Goal: Transaction & Acquisition: Purchase product/service

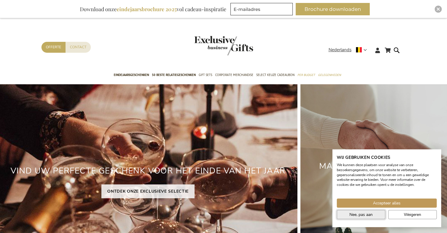
click at [361, 216] on span "Nee, pas aan" at bounding box center [361, 214] width 23 height 6
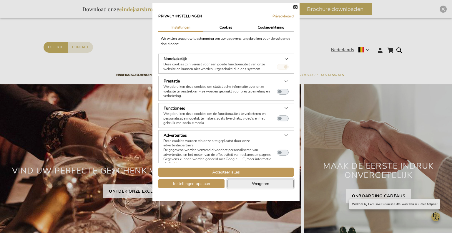
click at [248, 182] on button "Weigeren" at bounding box center [260, 183] width 66 height 9
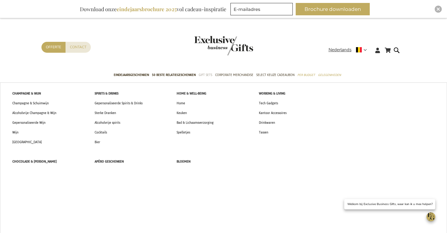
click at [208, 73] on span "Gift Sets" at bounding box center [206, 75] width 14 height 6
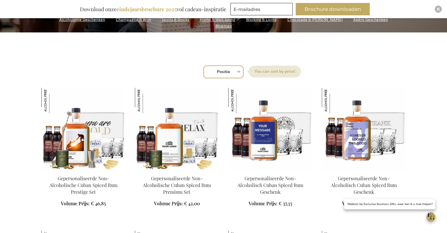
scroll to position [176, 0]
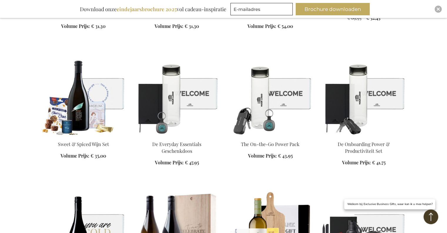
scroll to position [1059, 0]
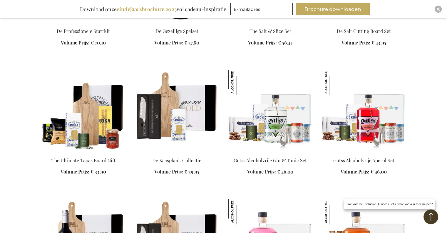
scroll to position [1441, 0]
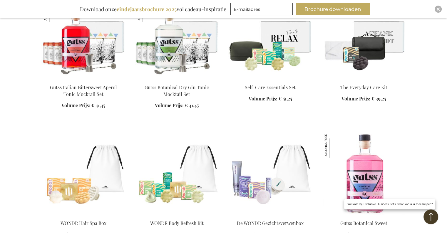
scroll to position [1794, 0]
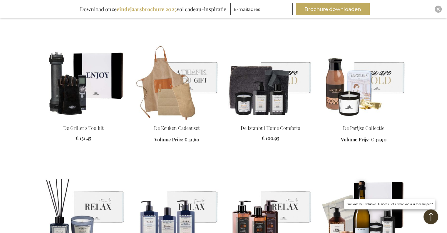
scroll to position [2117, 0]
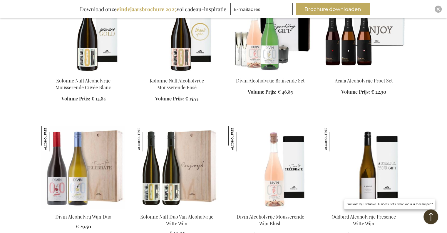
scroll to position [2441, 0]
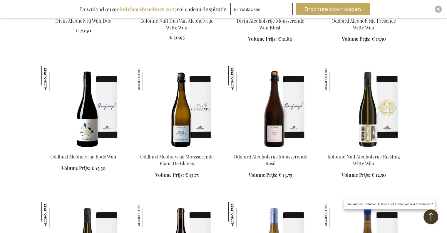
scroll to position [2617, 0]
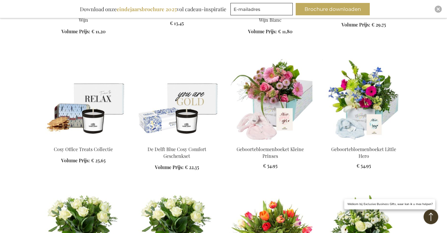
scroll to position [3029, 0]
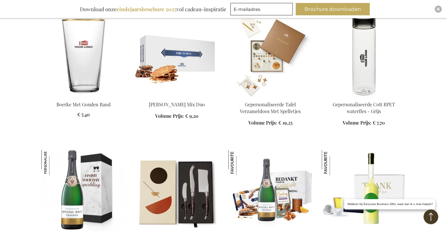
scroll to position [4617, 0]
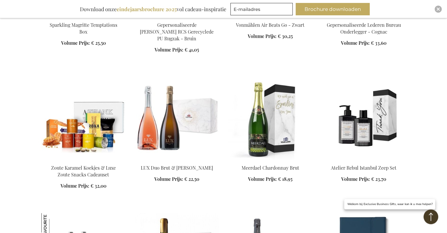
scroll to position [4941, 0]
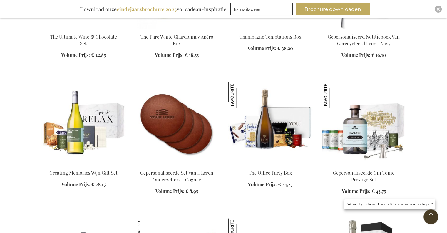
scroll to position [5235, 0]
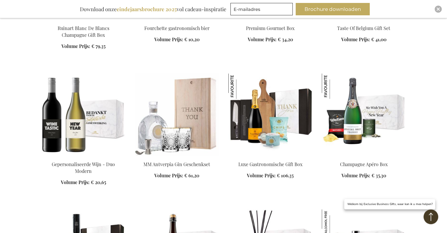
scroll to position [5794, 0]
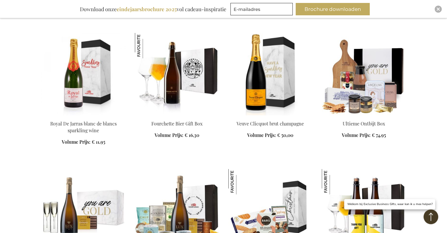
scroll to position [6058, 0]
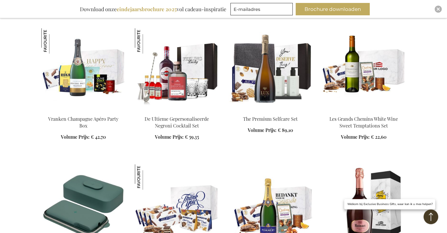
scroll to position [6499, 0]
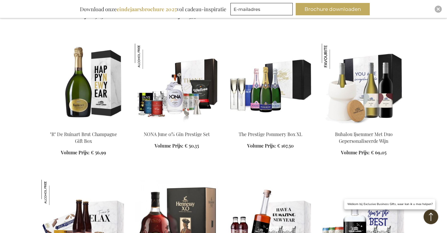
scroll to position [6705, 0]
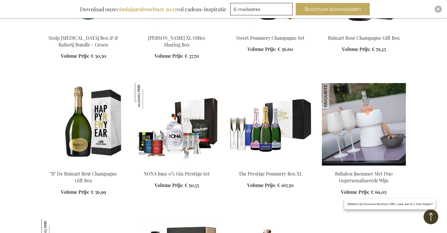
click at [376, 106] on img at bounding box center [364, 124] width 84 height 82
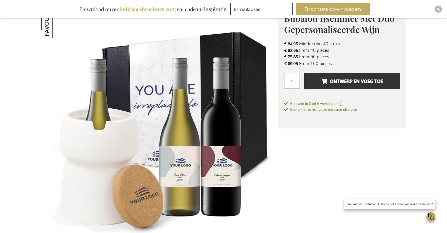
scroll to position [88, 0]
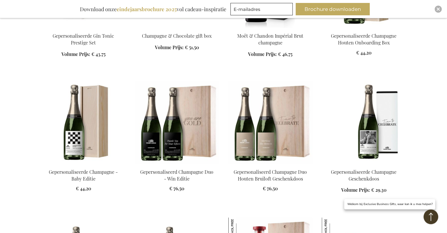
scroll to position [637, 0]
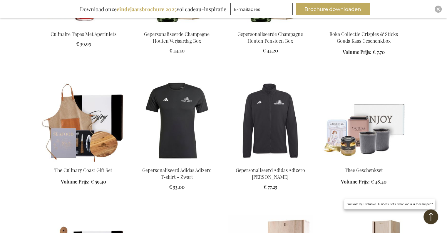
scroll to position [1078, 0]
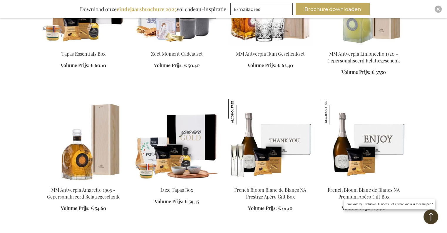
scroll to position [1343, 0]
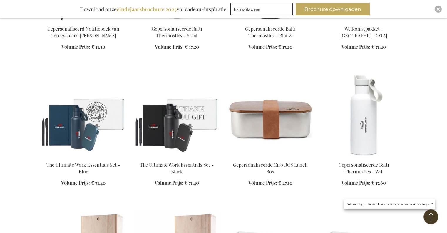
scroll to position [1755, 0]
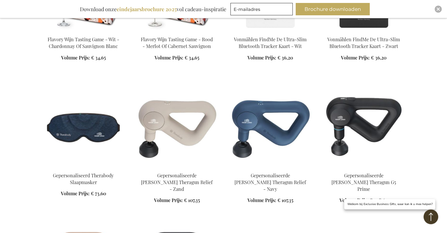
scroll to position [2284, 0]
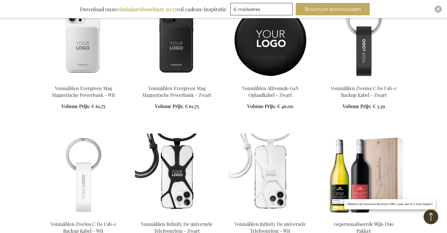
scroll to position [2666, 0]
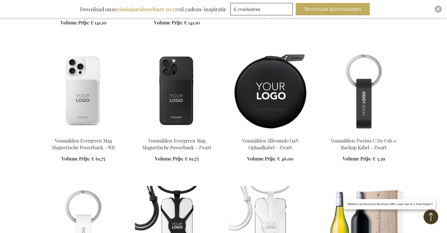
scroll to position [2578, 0]
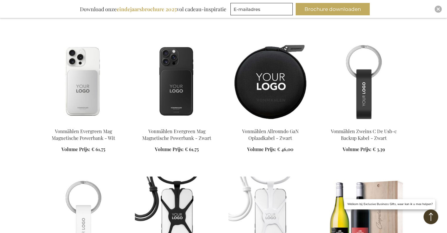
scroll to position [2578, 0]
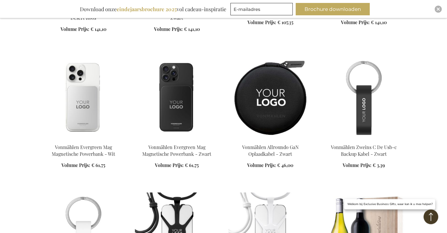
click at [84, 97] on img at bounding box center [83, 97] width 84 height 82
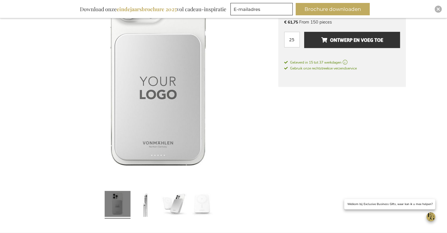
scroll to position [176, 0]
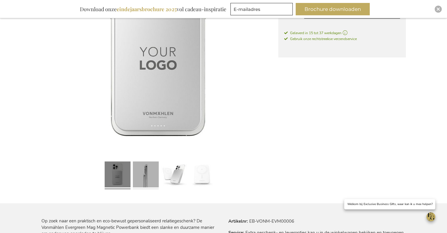
click at [144, 168] on link at bounding box center [146, 175] width 26 height 32
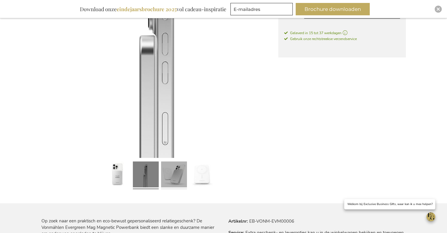
click at [176, 170] on link at bounding box center [174, 175] width 26 height 32
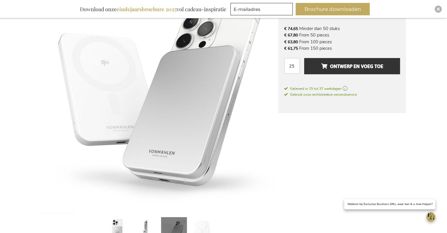
scroll to position [147, 0]
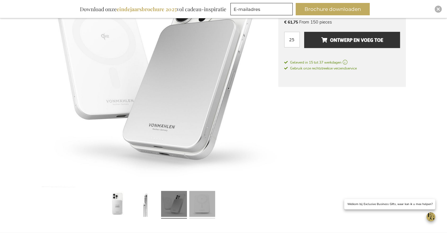
click at [196, 199] on link at bounding box center [202, 205] width 26 height 32
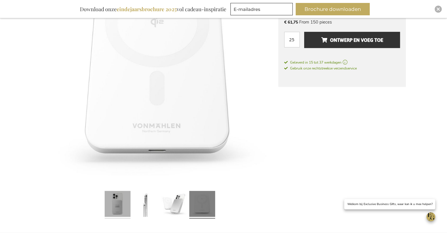
click at [121, 199] on link at bounding box center [118, 205] width 26 height 32
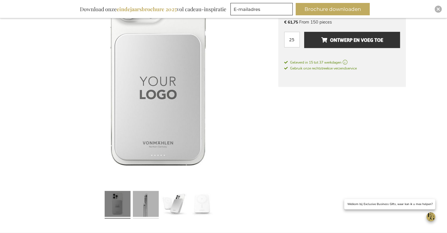
click at [149, 198] on link at bounding box center [146, 205] width 26 height 32
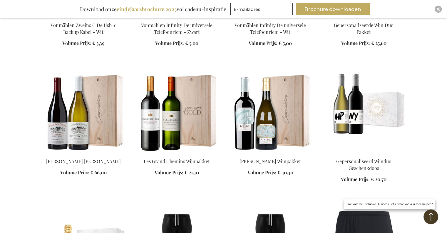
scroll to position [791, 0]
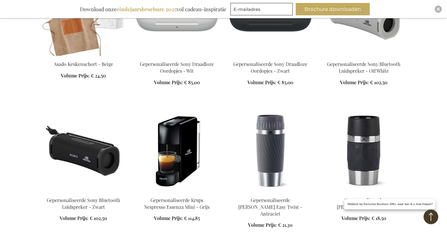
scroll to position [1438, 0]
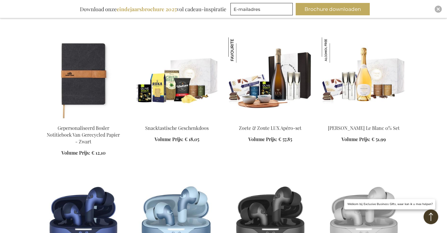
scroll to position [1791, 0]
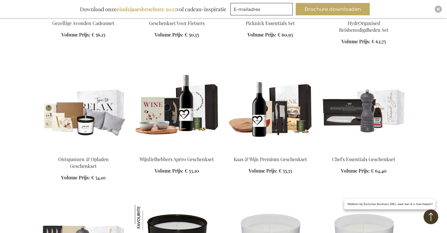
scroll to position [2173, 0]
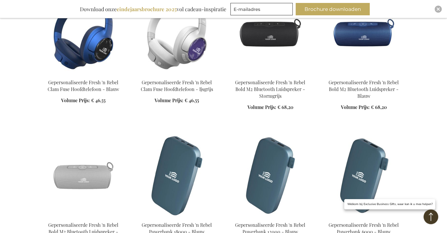
scroll to position [2673, 0]
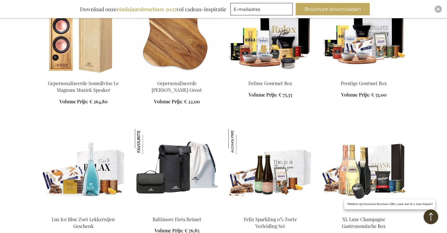
scroll to position [3085, 0]
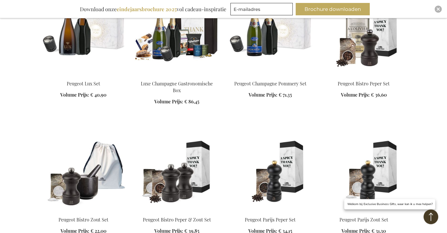
scroll to position [3379, 0]
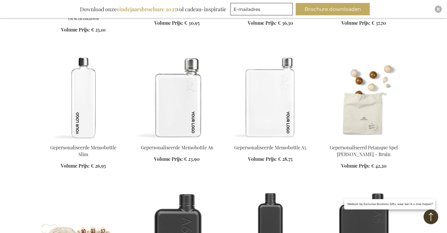
scroll to position [3850, 0]
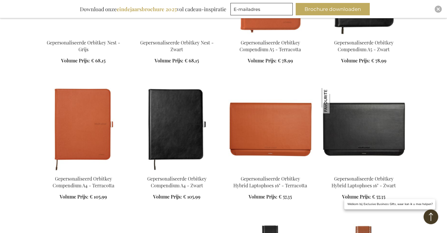
scroll to position [4203, 0]
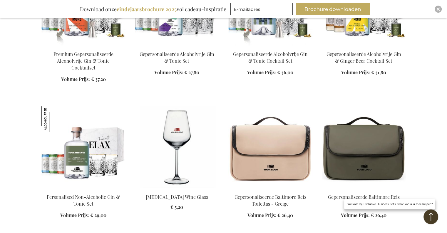
scroll to position [4614, 0]
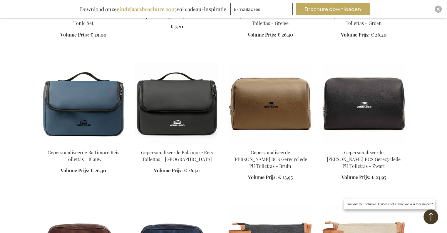
scroll to position [4791, 0]
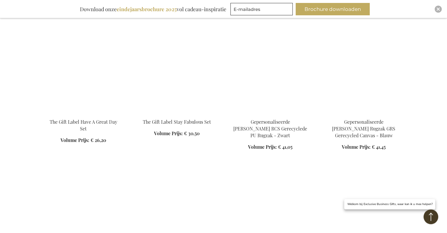
scroll to position [5526, 0]
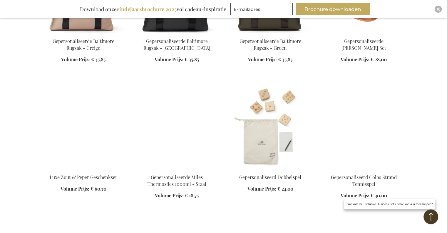
scroll to position [6144, 0]
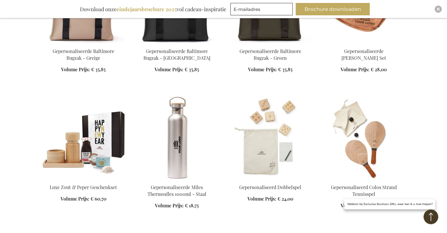
click at [88, 96] on img at bounding box center [83, 137] width 84 height 82
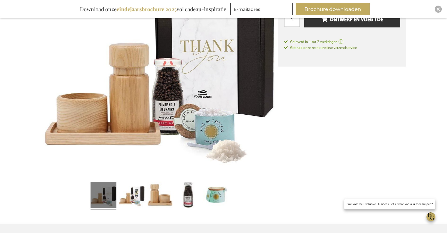
scroll to position [118, 0]
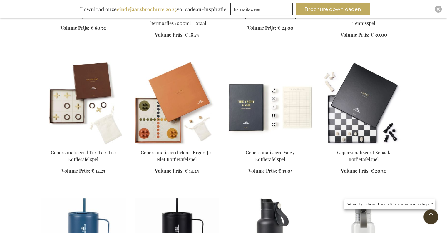
scroll to position [538, 0]
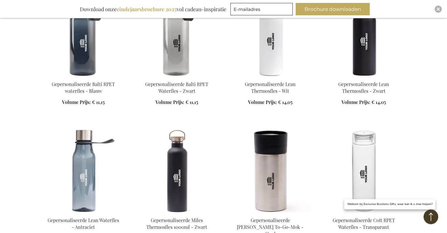
scroll to position [861, 0]
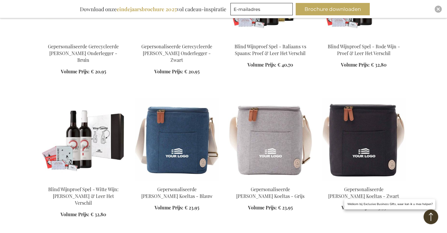
scroll to position [1332, 0]
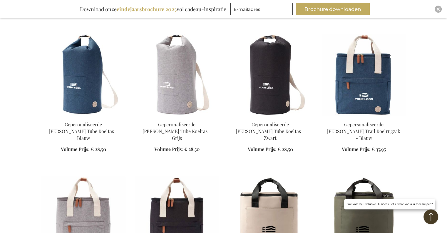
scroll to position [1508, 0]
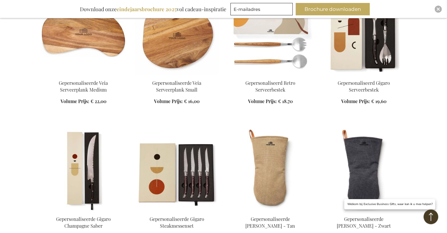
scroll to position [2273, 0]
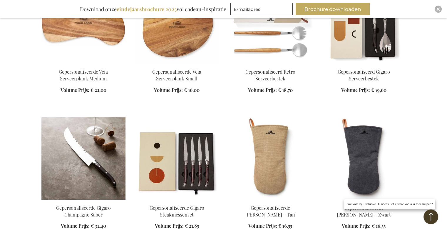
click at [92, 130] on img at bounding box center [83, 158] width 84 height 82
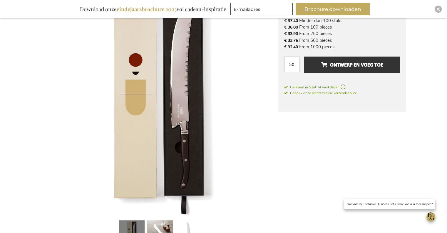
scroll to position [88, 0]
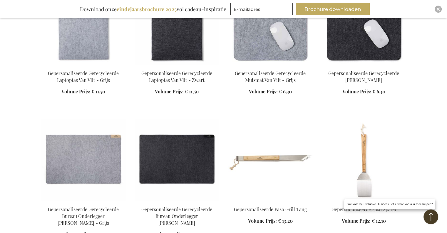
scroll to position [478, 0]
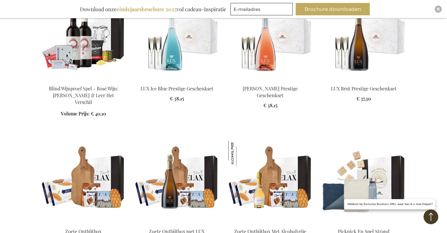
scroll to position [1272, 0]
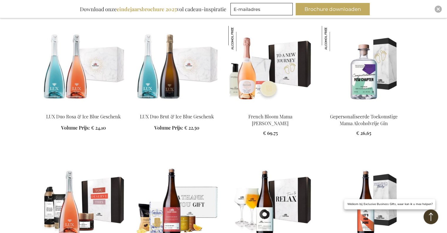
scroll to position [1654, 0]
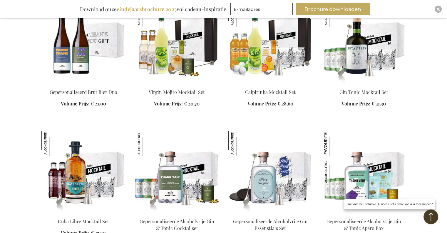
scroll to position [1948, 0]
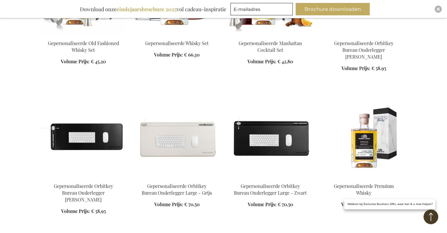
scroll to position [3007, 0]
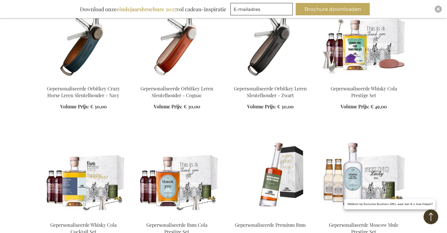
scroll to position [3183, 0]
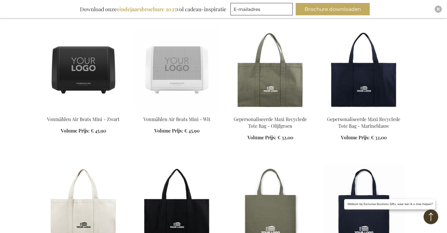
scroll to position [3830, 0]
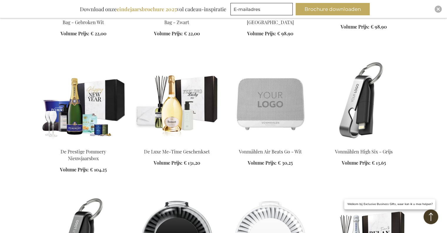
scroll to position [4213, 0]
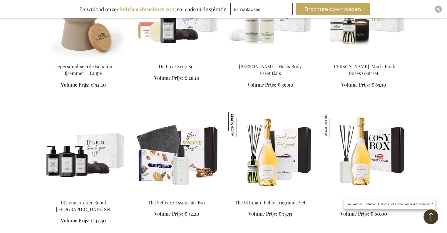
scroll to position [4713, 0]
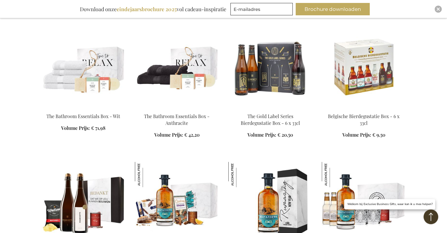
scroll to position [5477, 0]
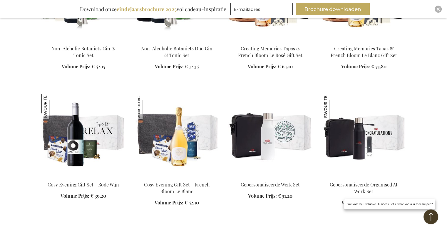
scroll to position [6536, 0]
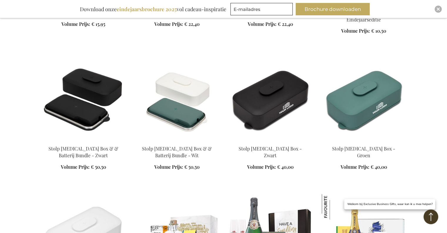
scroll to position [6830, 0]
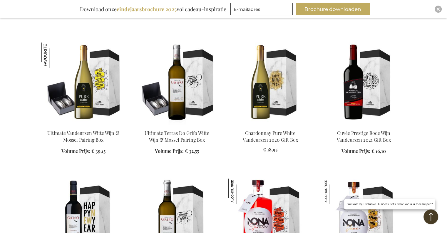
scroll to position [7389, 0]
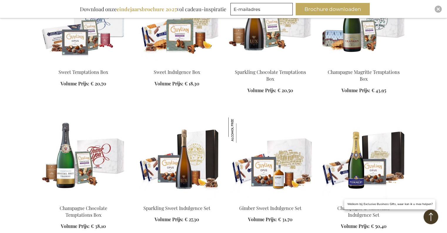
scroll to position [7977, 0]
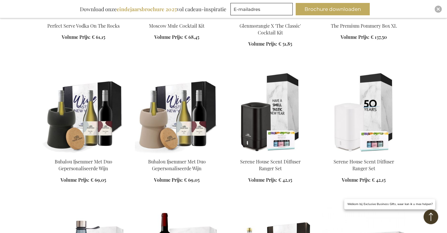
scroll to position [9242, 0]
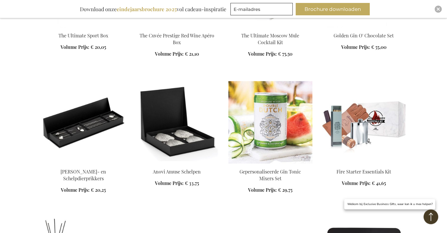
scroll to position [9506, 0]
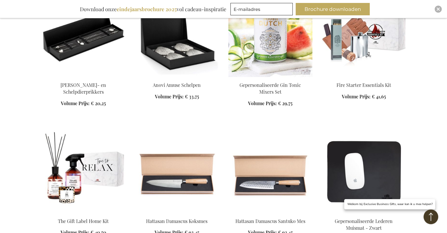
scroll to position [9595, 0]
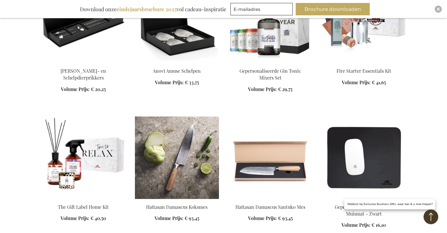
click at [185, 148] on div "Hattasan Damascus Koksmes Volume Prijs: Vanaf € 93,45 In Winkelwagen" at bounding box center [177, 172] width 84 height 112
click at [187, 130] on img at bounding box center [177, 157] width 84 height 82
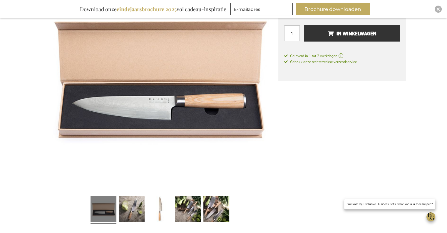
scroll to position [176, 0]
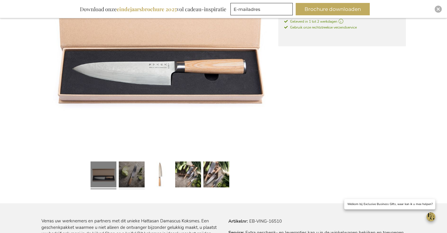
click at [131, 174] on link at bounding box center [132, 175] width 26 height 32
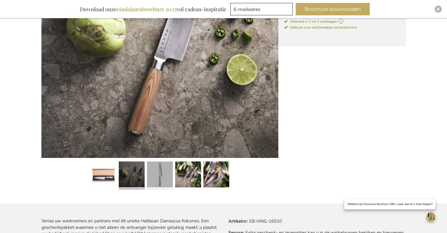
click at [159, 175] on link at bounding box center [160, 175] width 26 height 32
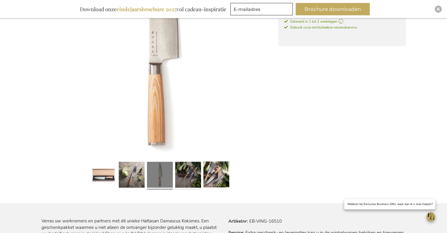
click at [187, 175] on link at bounding box center [188, 175] width 26 height 32
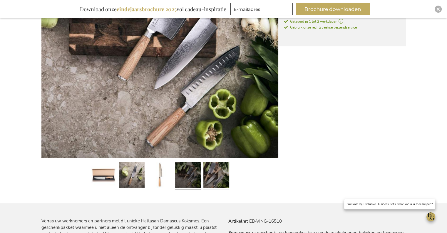
click at [204, 175] on link at bounding box center [217, 175] width 26 height 32
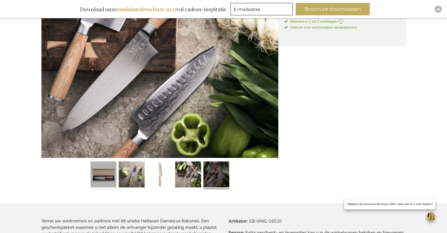
click at [106, 172] on link at bounding box center [104, 175] width 26 height 32
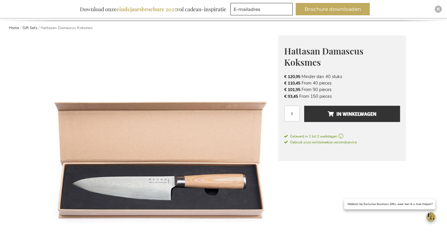
scroll to position [59, 0]
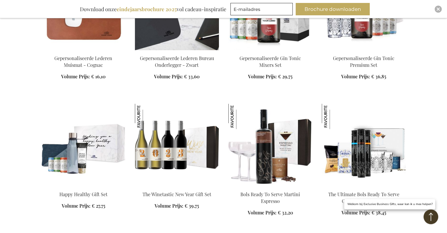
scroll to position [519, 0]
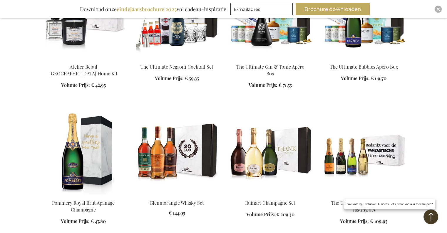
scroll to position [1166, 0]
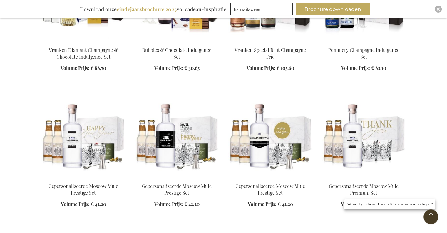
scroll to position [1725, 0]
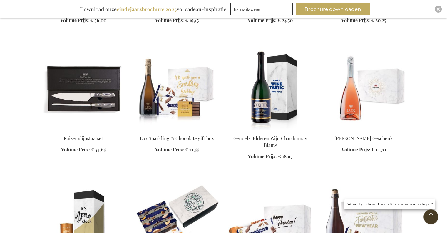
scroll to position [4049, 0]
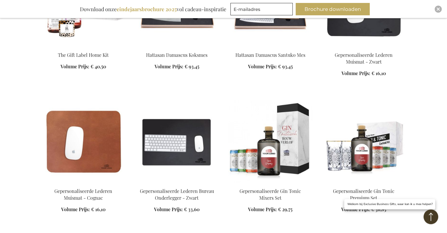
scroll to position [182, 0]
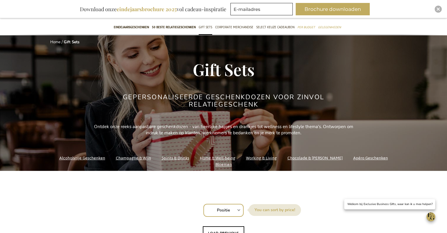
scroll to position [59, 0]
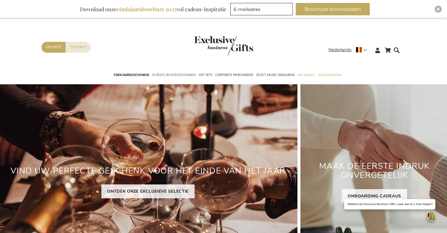
click at [186, 74] on span "50 beste relatiegeschenken" at bounding box center [174, 75] width 44 height 6
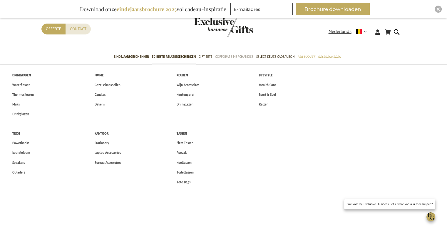
click at [236, 55] on span "Corporate Merchandise" at bounding box center [234, 57] width 38 height 6
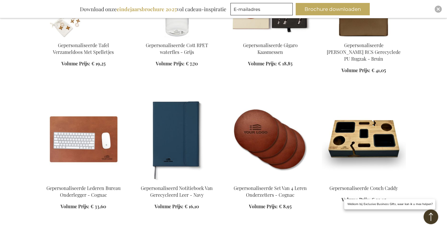
scroll to position [471, 0]
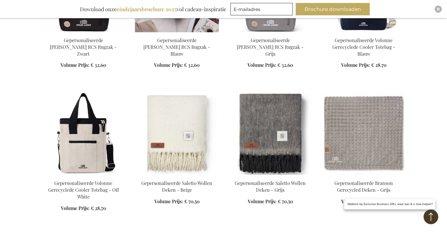
scroll to position [1000, 0]
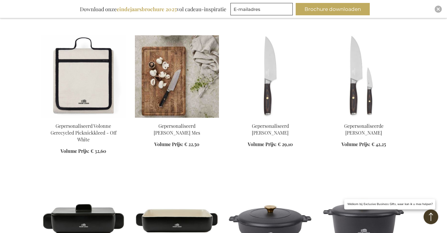
scroll to position [1353, 0]
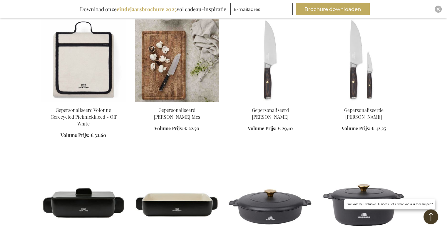
scroll to position [1323, 0]
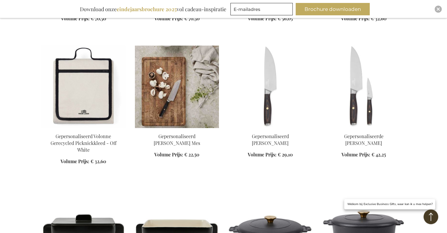
click at [166, 87] on img at bounding box center [177, 87] width 84 height 82
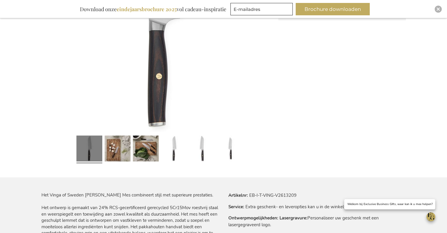
scroll to position [206, 0]
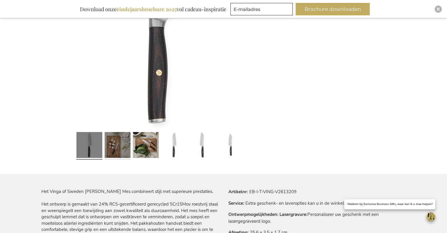
click at [122, 140] on link at bounding box center [118, 146] width 26 height 32
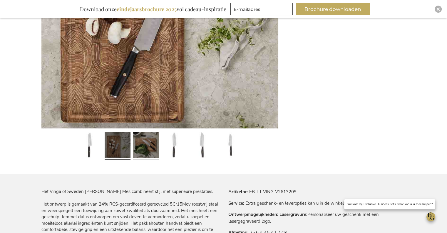
click at [145, 143] on link at bounding box center [146, 146] width 26 height 32
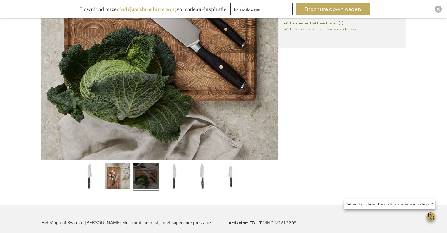
scroll to position [176, 0]
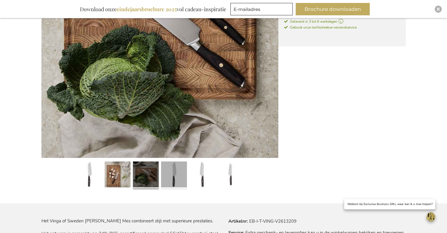
click at [178, 169] on link at bounding box center [174, 175] width 26 height 32
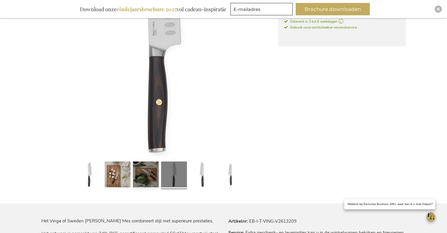
click at [152, 170] on link at bounding box center [146, 175] width 26 height 32
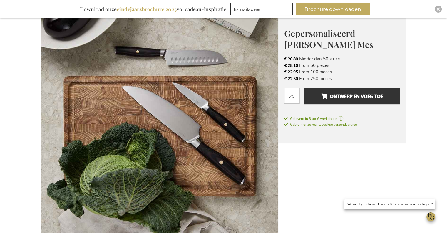
scroll to position [88, 0]
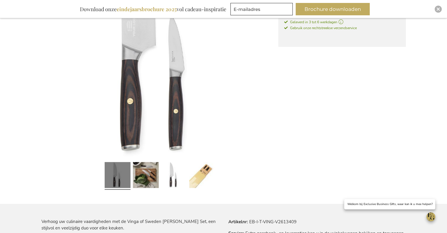
scroll to position [176, 0]
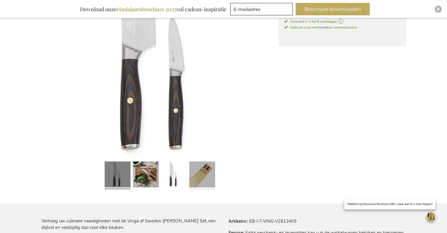
click at [204, 169] on link at bounding box center [202, 175] width 26 height 32
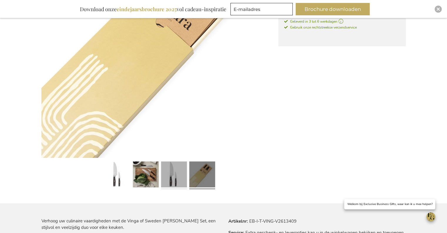
click at [172, 168] on link at bounding box center [174, 175] width 26 height 32
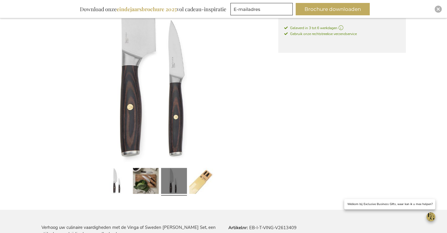
scroll to position [235, 0]
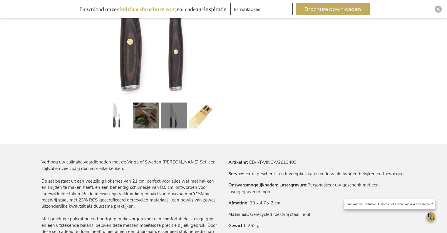
click at [145, 111] on link at bounding box center [146, 116] width 26 height 32
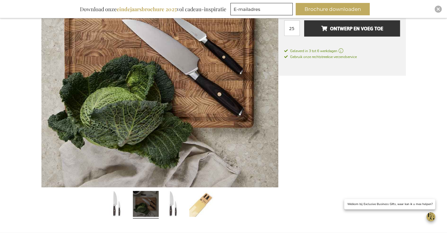
scroll to position [176, 0]
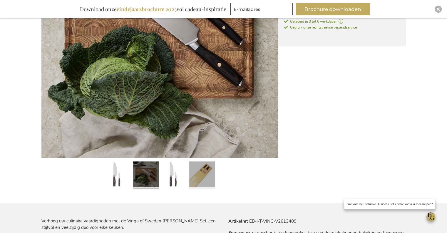
click at [200, 169] on link at bounding box center [202, 175] width 26 height 32
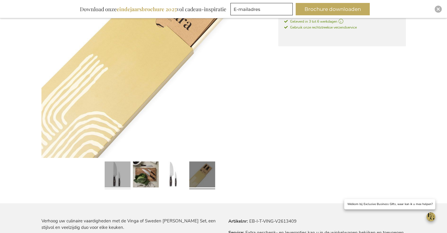
click at [122, 174] on link at bounding box center [118, 175] width 26 height 32
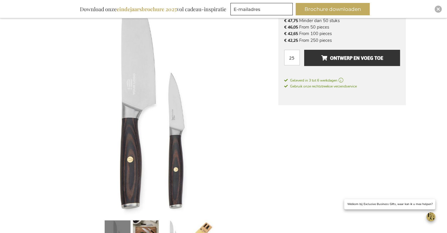
scroll to position [88, 0]
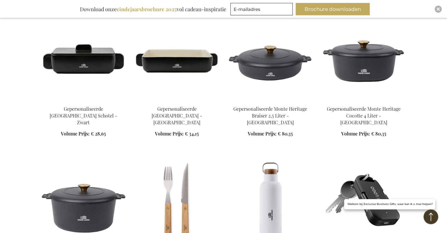
scroll to position [703, 0]
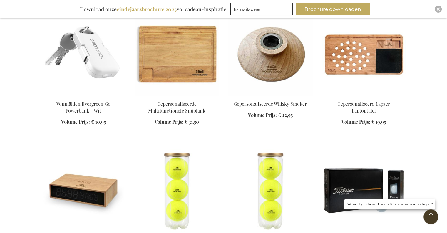
scroll to position [1026, 0]
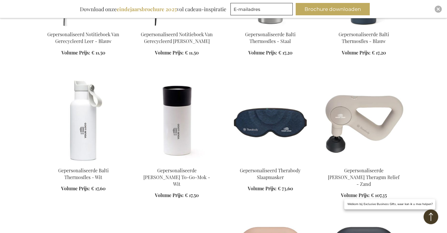
scroll to position [1497, 0]
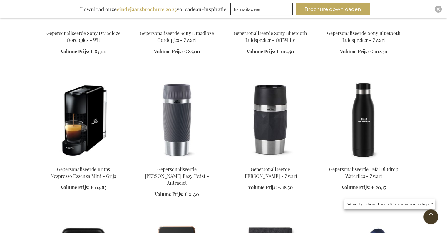
scroll to position [2320, 0]
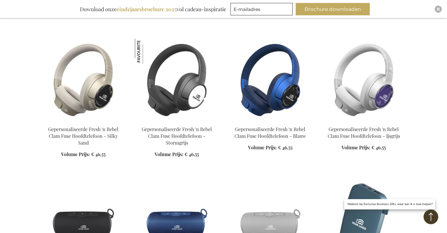
scroll to position [2909, 0]
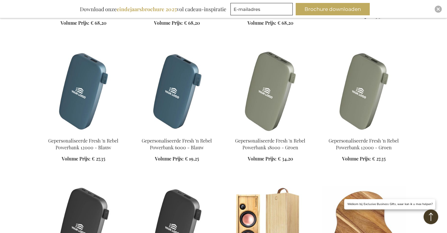
scroll to position [3291, 0]
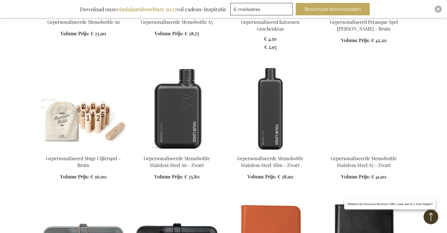
scroll to position [3703, 0]
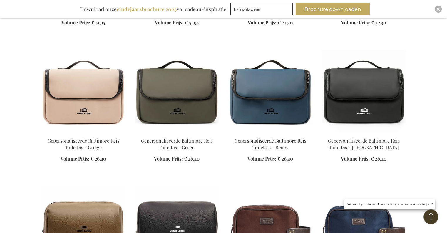
scroll to position [4291, 0]
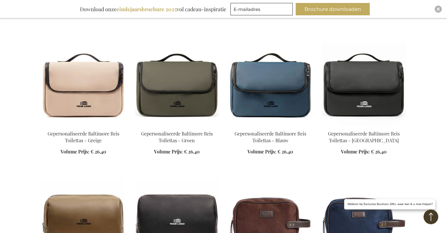
scroll to position [4261, 0]
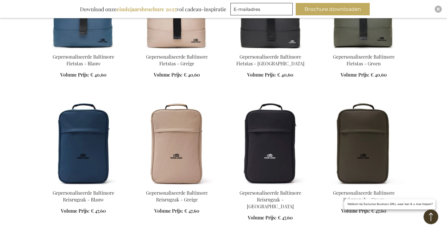
scroll to position [5055, 0]
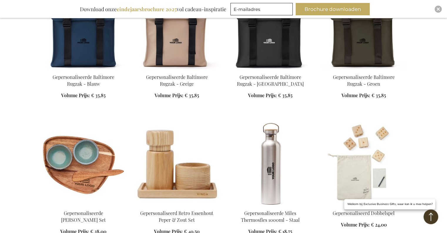
scroll to position [5320, 0]
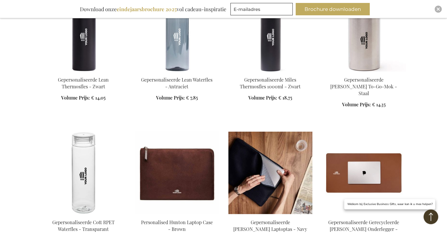
scroll to position [5997, 0]
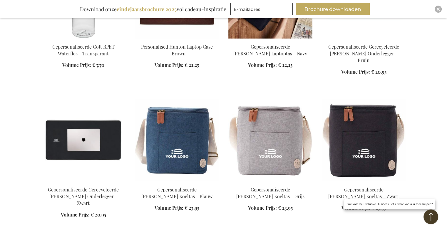
scroll to position [6202, 0]
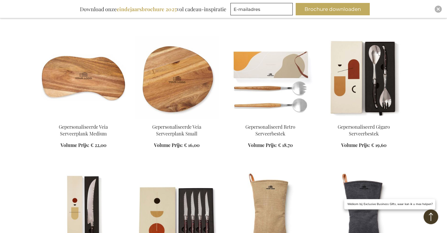
scroll to position [7085, 0]
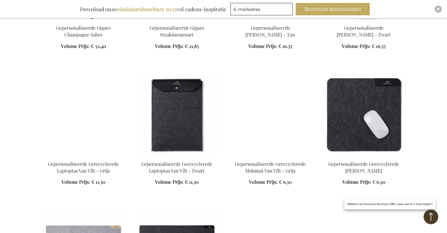
scroll to position [7320, 0]
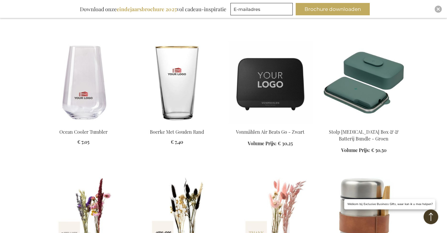
scroll to position [7791, 0]
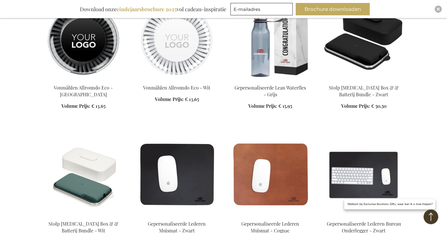
scroll to position [9437, 0]
